Goal: Transaction & Acquisition: Purchase product/service

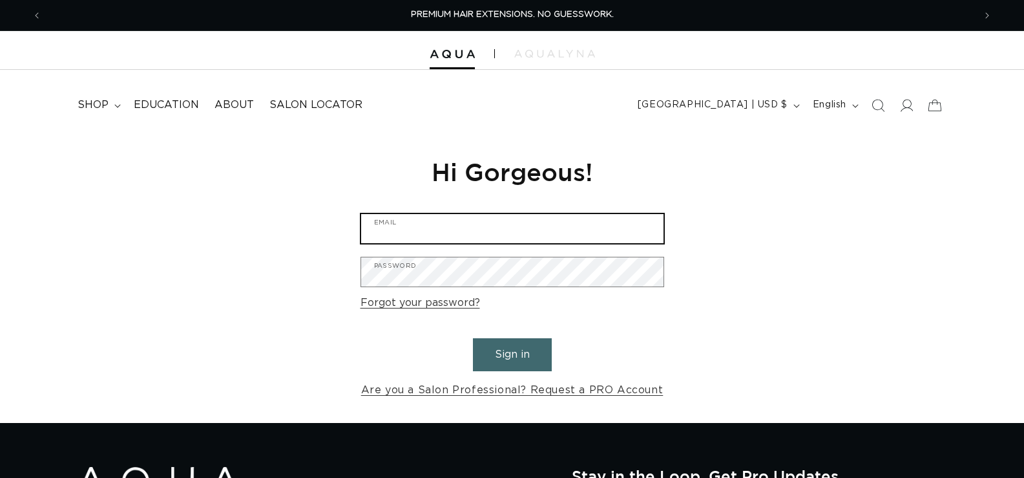
type input "letstalk@mysalonchic.com"
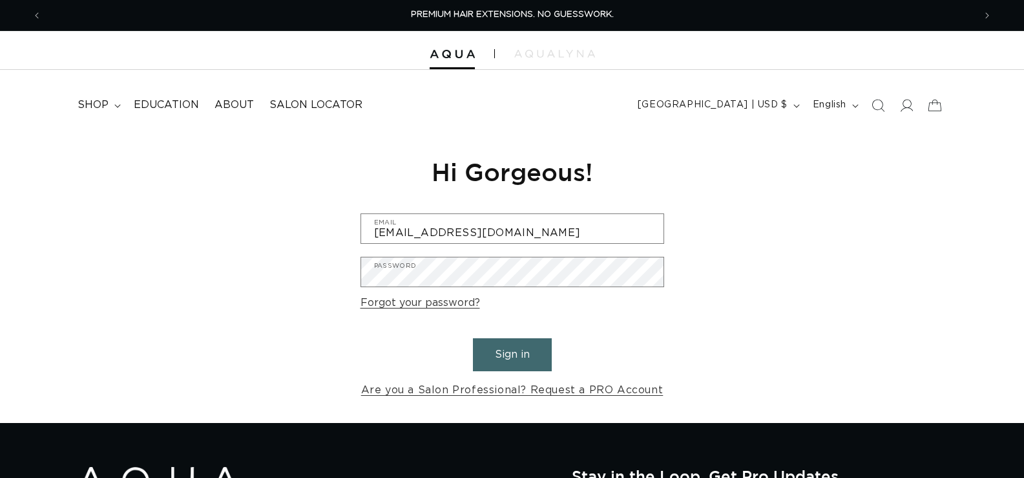
click at [520, 354] on button "Sign in" at bounding box center [512, 354] width 79 height 33
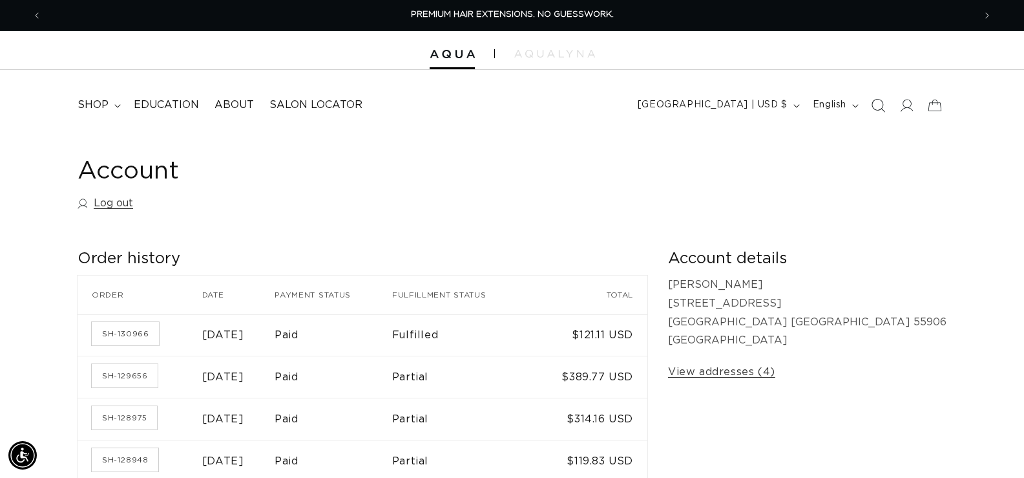
click at [882, 107] on icon "Search" at bounding box center [878, 105] width 14 height 14
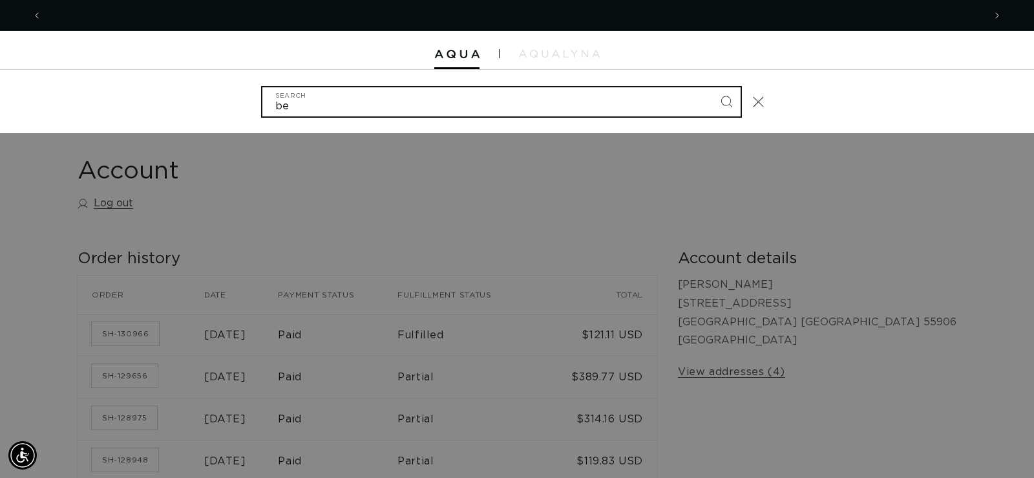
scroll to position [0, 942]
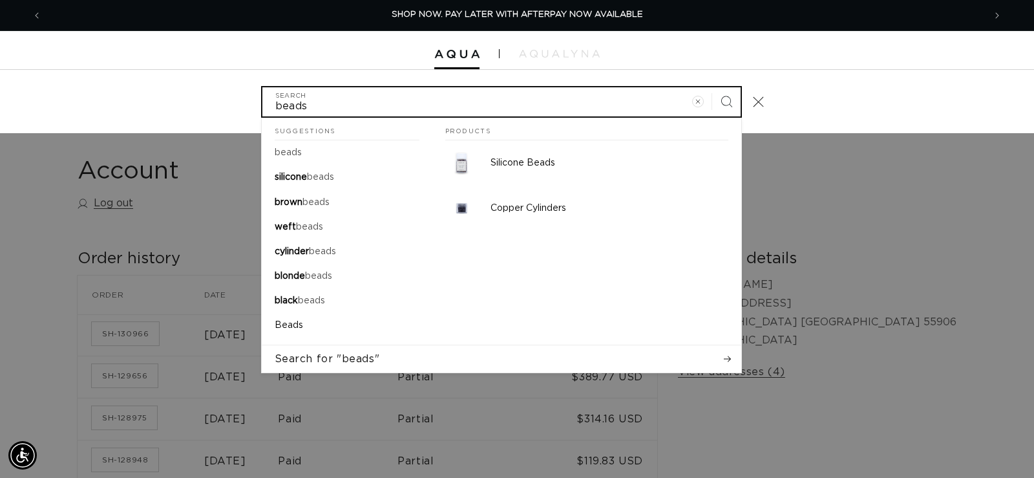
type input "beads"
click at [712, 87] on button "Search" at bounding box center [726, 101] width 28 height 28
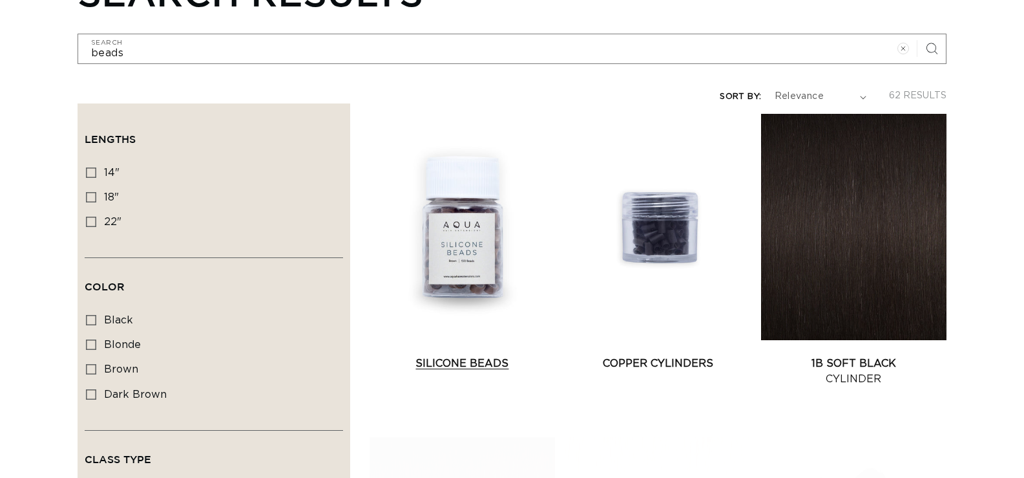
scroll to position [194, 0]
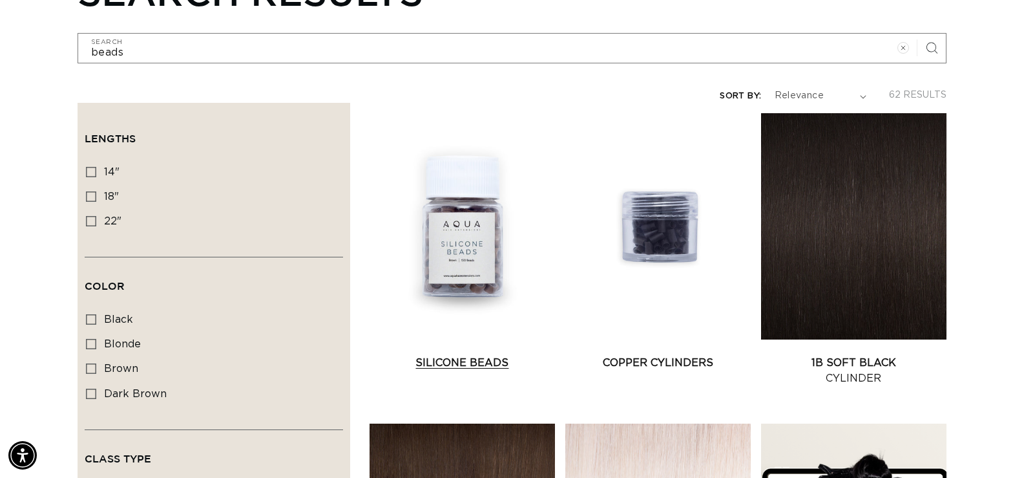
click at [478, 355] on link "Silicone Beads" at bounding box center [462, 363] width 185 height 16
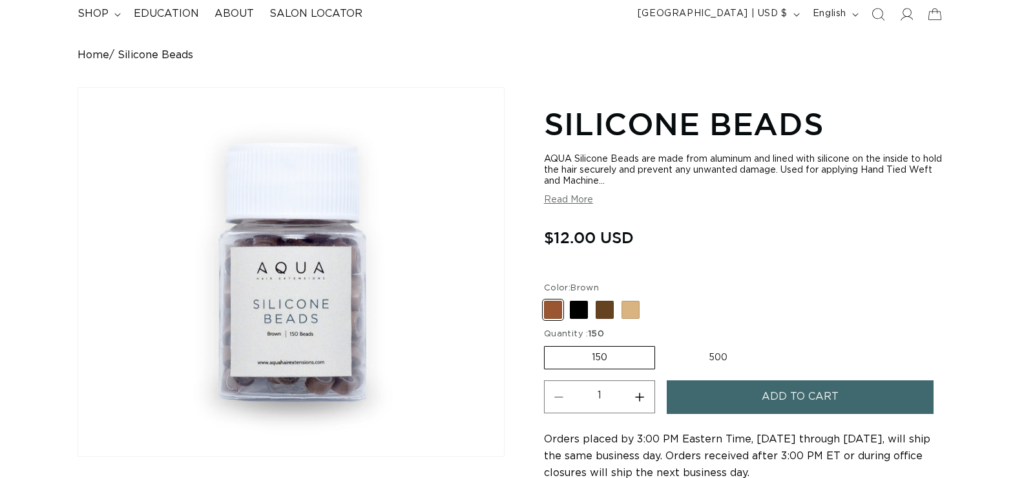
scroll to position [129, 0]
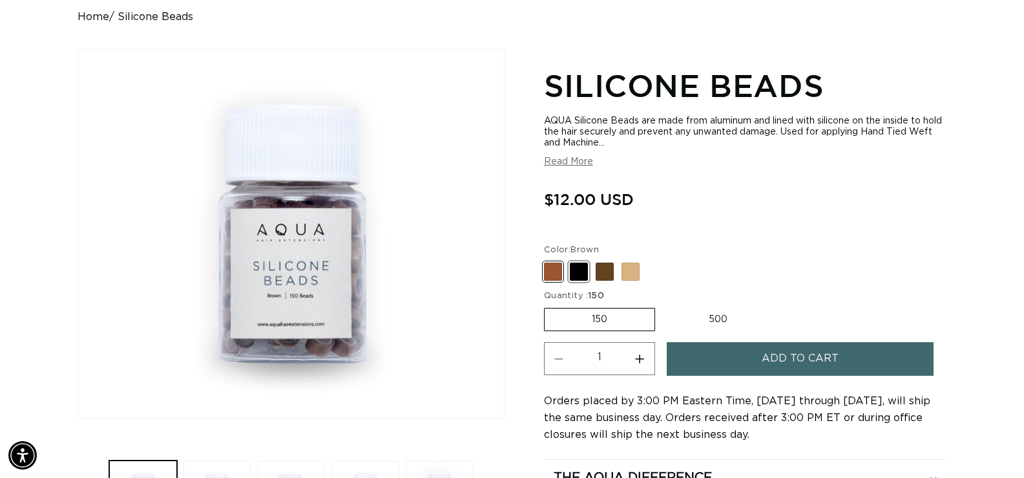
click at [578, 271] on span at bounding box center [579, 271] width 18 height 18
click at [548, 260] on input "Black Variant sold out or unavailable" at bounding box center [547, 260] width 1 height 1
radio input "true"
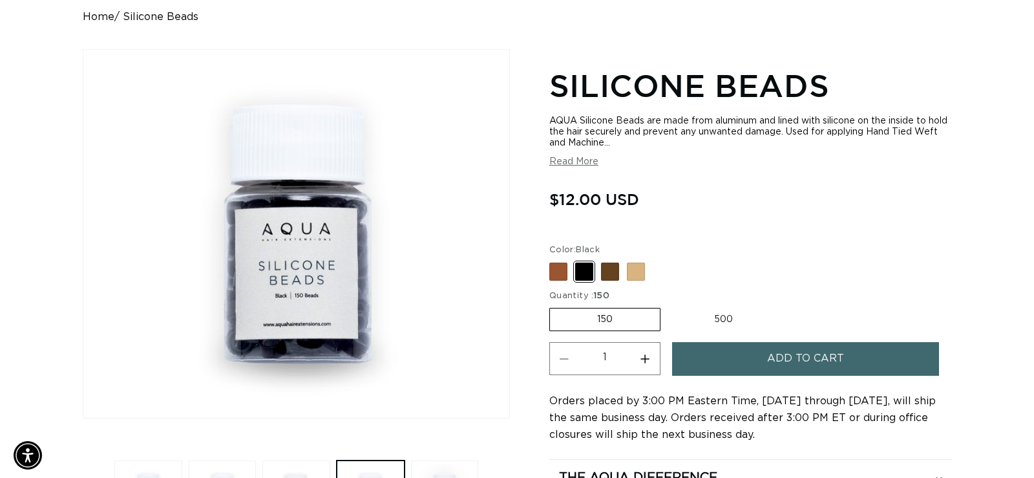
scroll to position [0, 933]
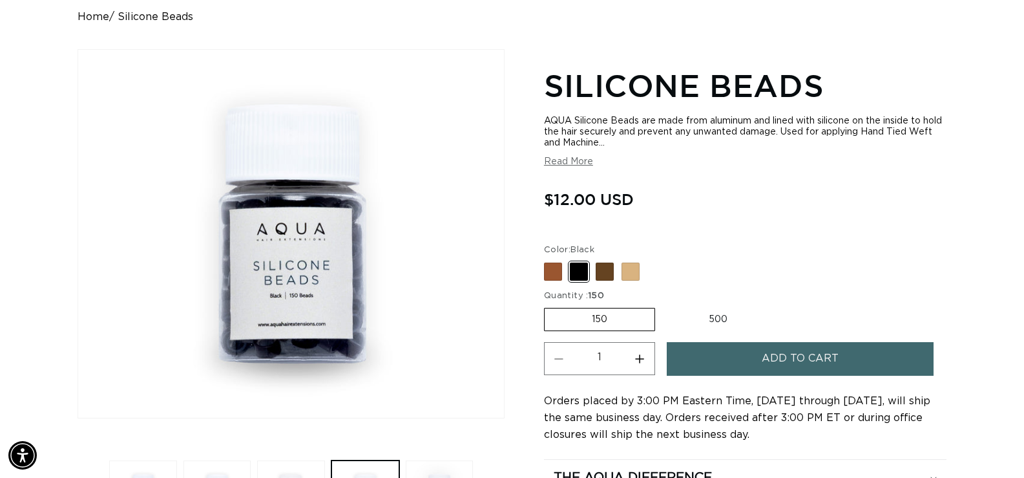
click at [712, 365] on button "Add to cart" at bounding box center [801, 358] width 268 height 33
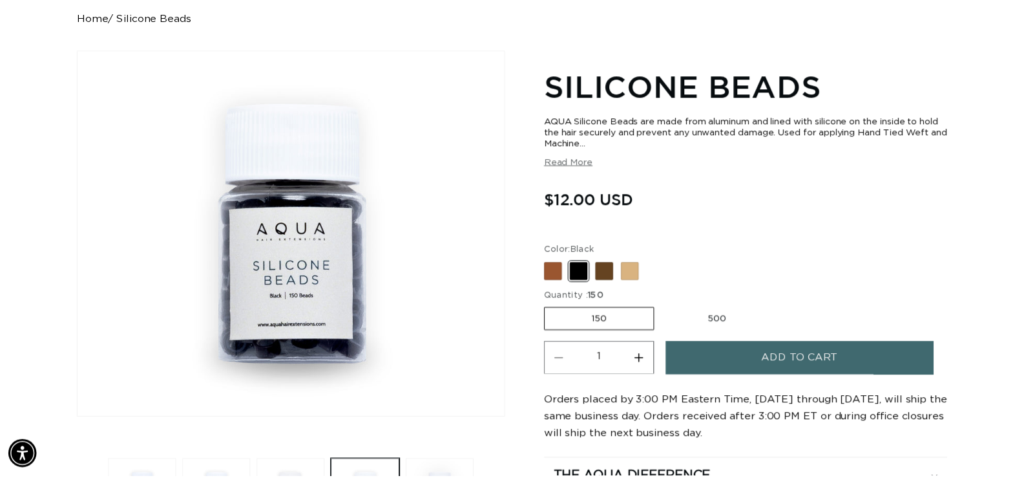
scroll to position [0, 942]
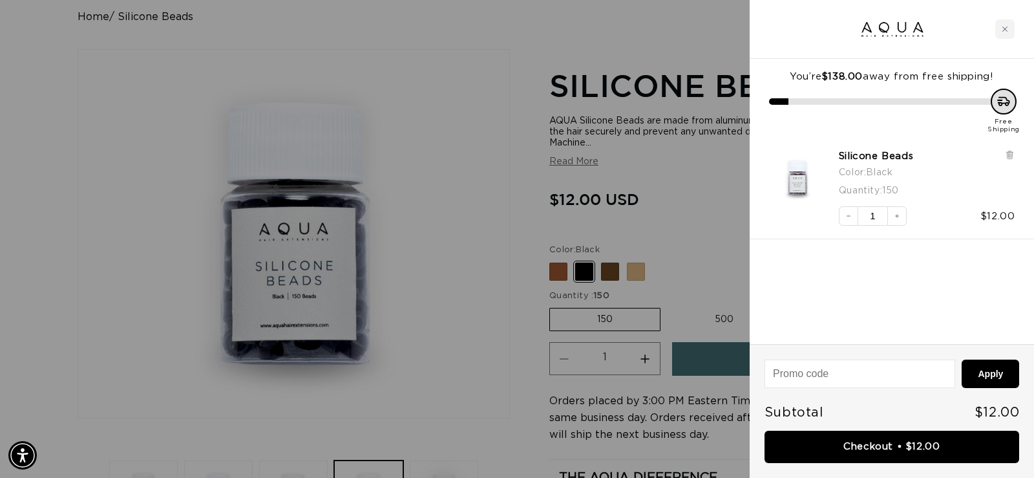
click at [683, 256] on div at bounding box center [517, 239] width 1034 height 478
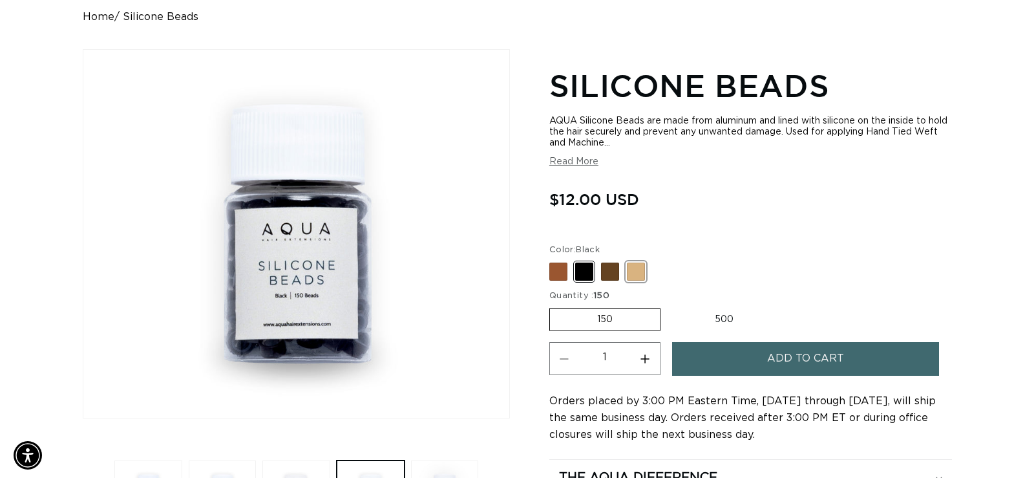
scroll to position [0, 1865]
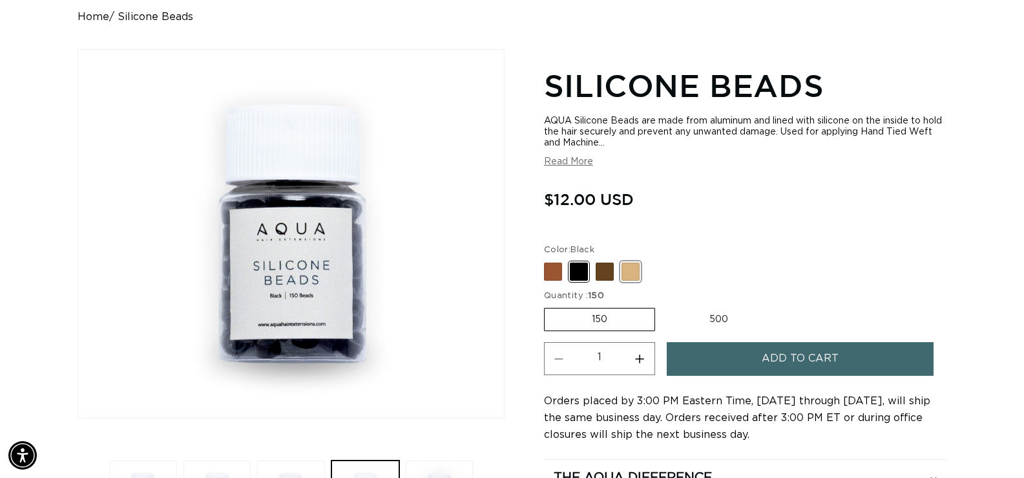
click at [635, 268] on span at bounding box center [631, 271] width 18 height 18
click at [548, 260] on input "Blonde Variant sold out or unavailable" at bounding box center [547, 260] width 1 height 1
radio input "true"
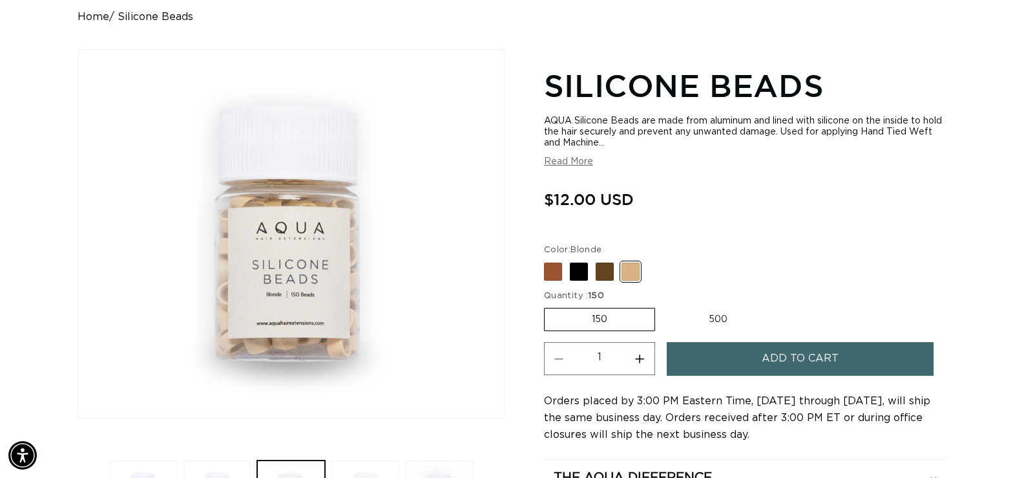
click at [780, 374] on span "Add to cart" at bounding box center [800, 358] width 77 height 33
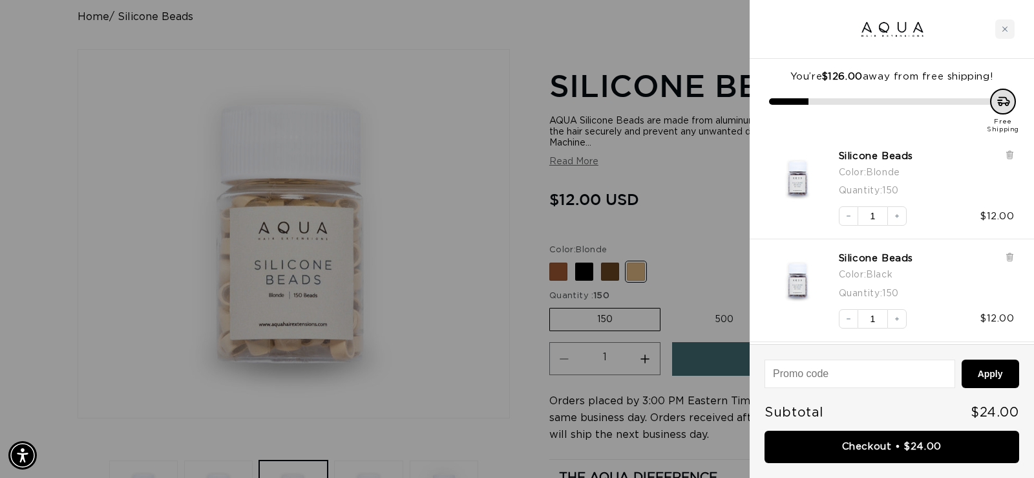
click at [697, 220] on div at bounding box center [517, 239] width 1034 height 478
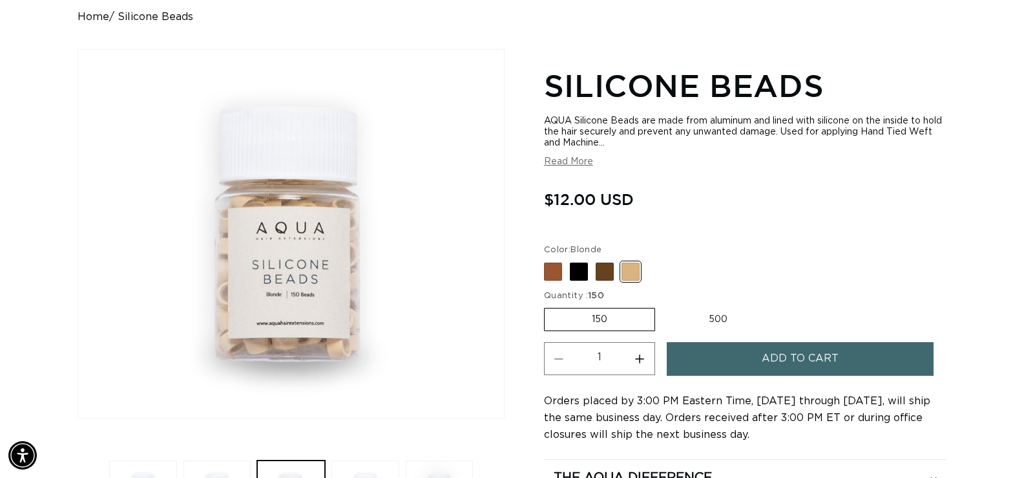
scroll to position [0, 933]
